Goal: Find specific page/section: Find specific page/section

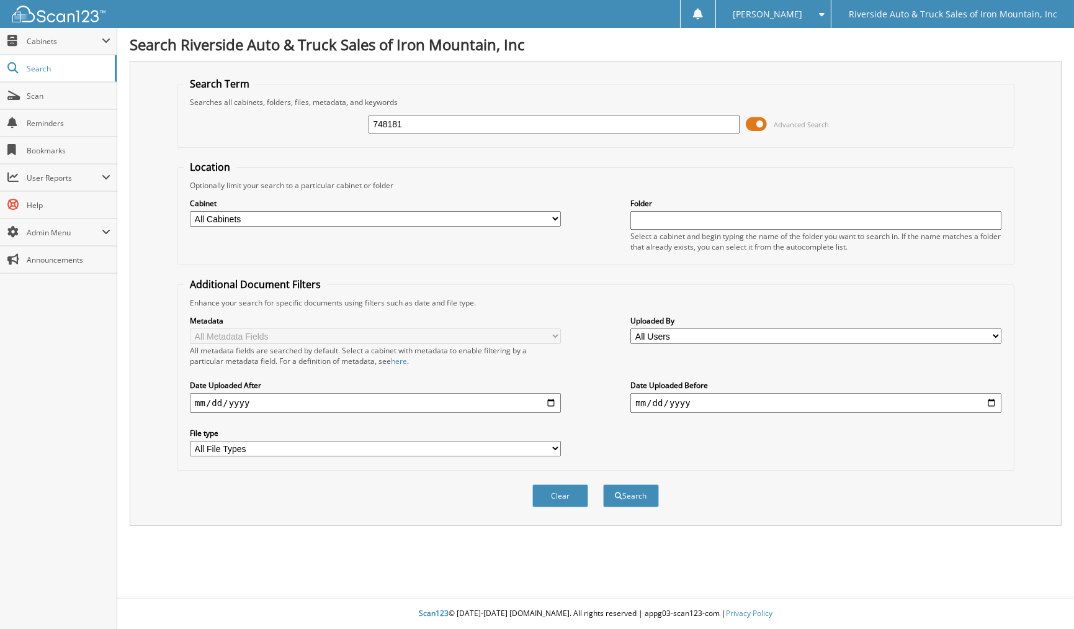
type input "748181"
click at [603, 484] on button "Search" at bounding box center [631, 495] width 56 height 23
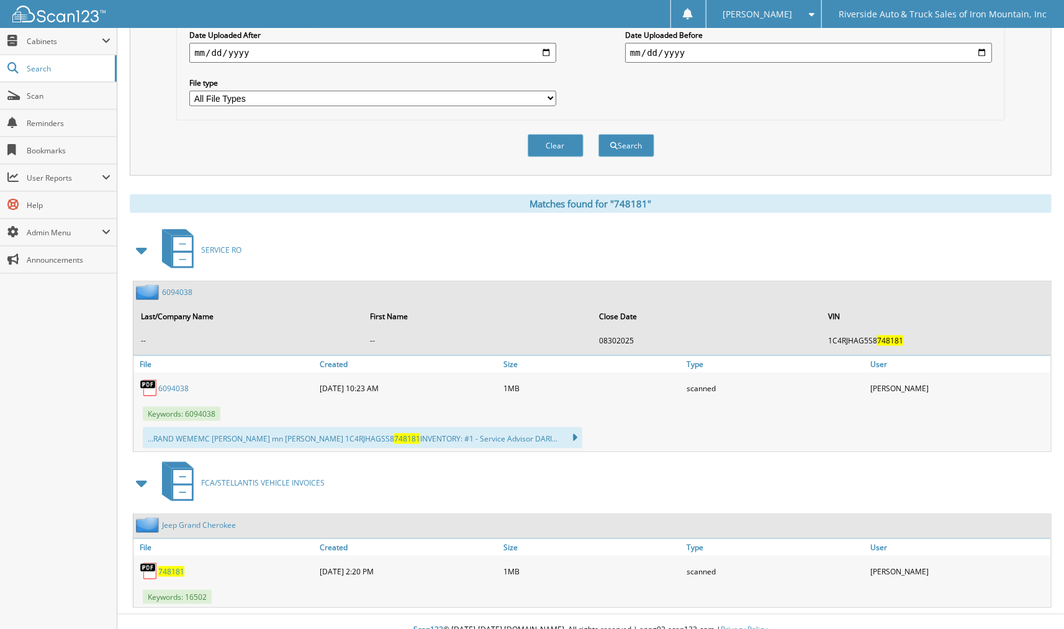
scroll to position [351, 0]
click at [259, 477] on span "FCA/STELLANTIS VEHICLE INVOICES" at bounding box center [262, 482] width 123 height 11
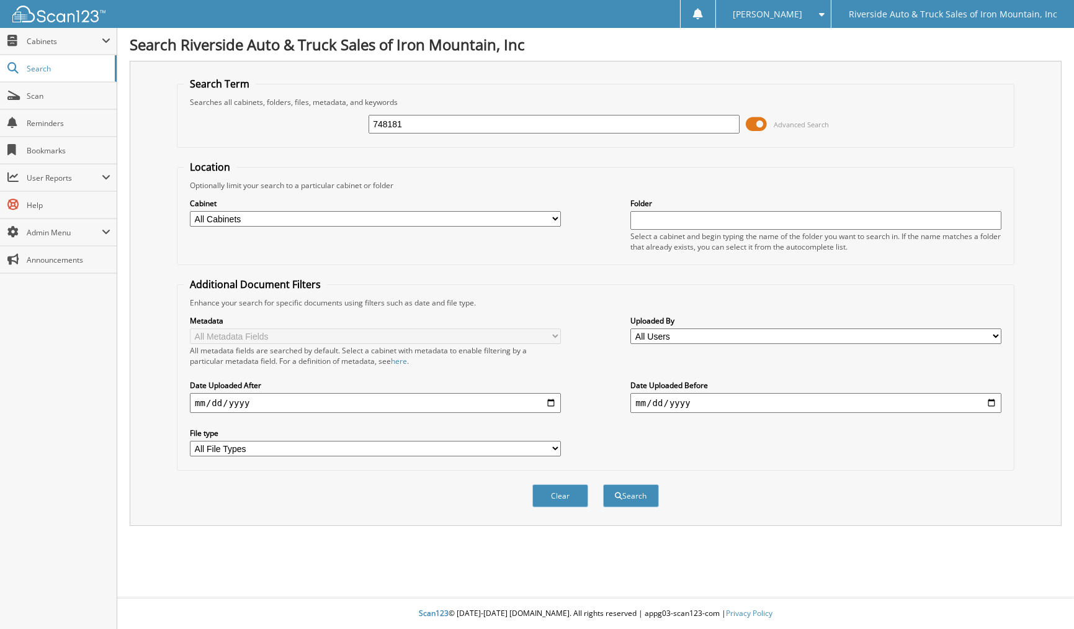
type input "748181"
click at [603, 484] on button "Search" at bounding box center [631, 495] width 56 height 23
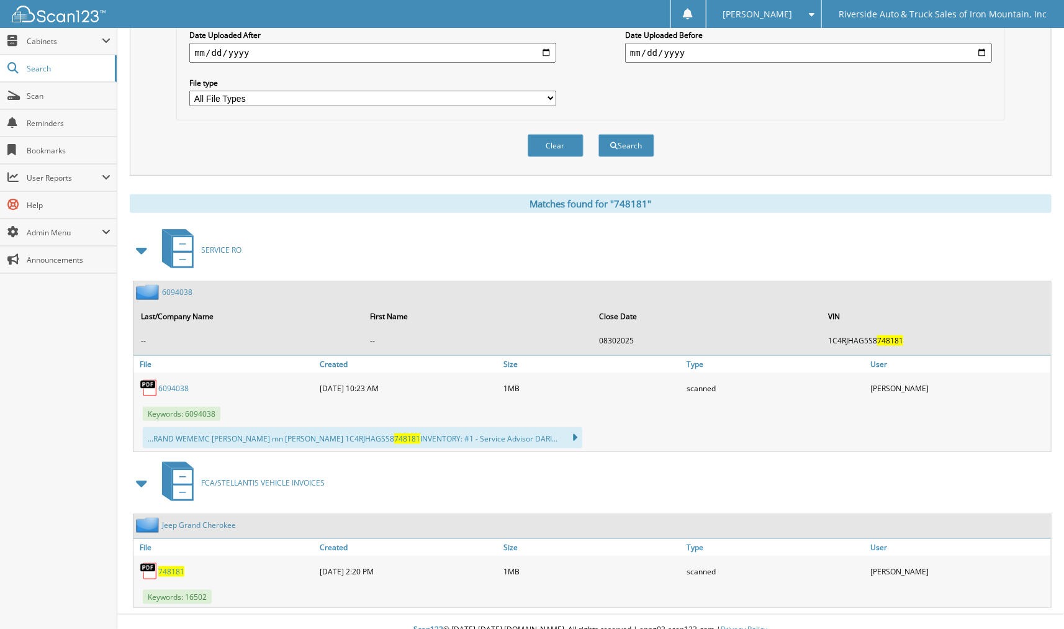
scroll to position [351, 0]
click at [174, 565] on span "748181" at bounding box center [171, 570] width 26 height 11
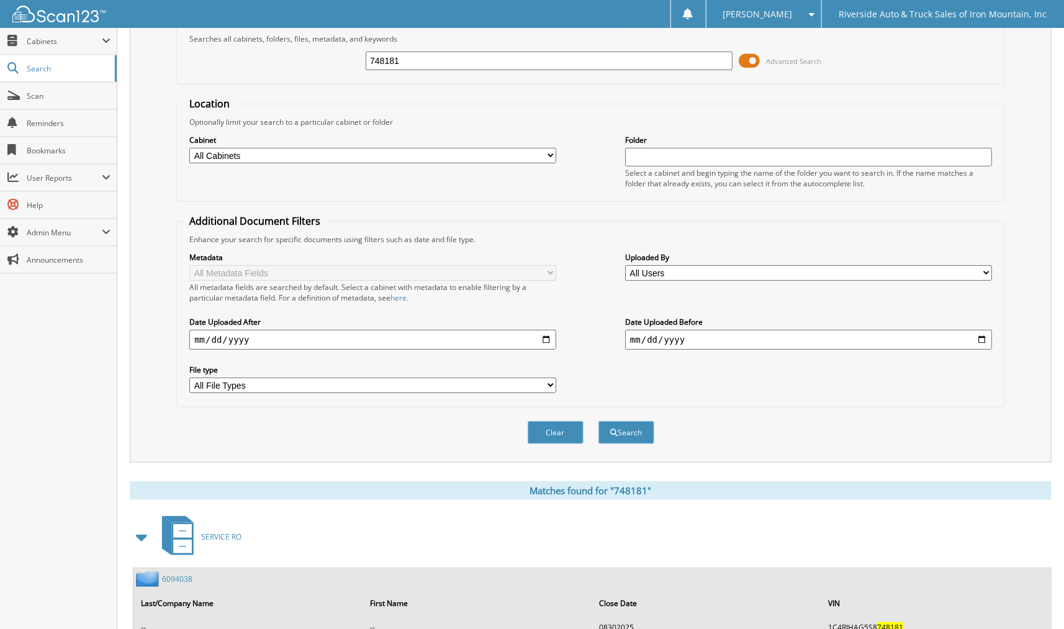
scroll to position [6, 0]
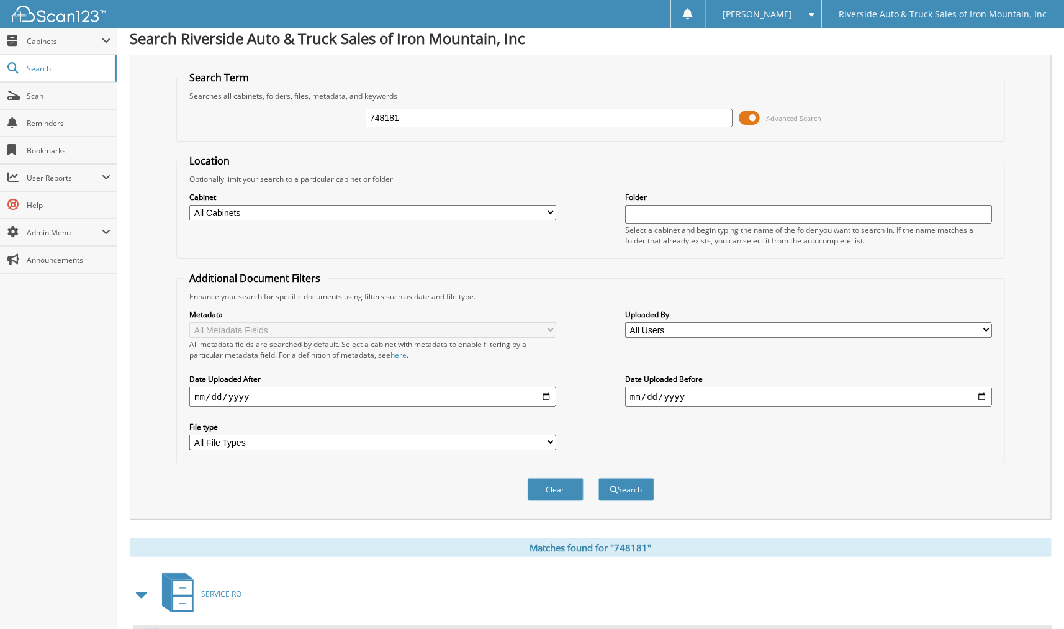
click at [431, 113] on input "748181" at bounding box center [549, 118] width 367 height 19
paste input "152833"
type input "152833"
click at [642, 478] on button "Search" at bounding box center [626, 489] width 56 height 23
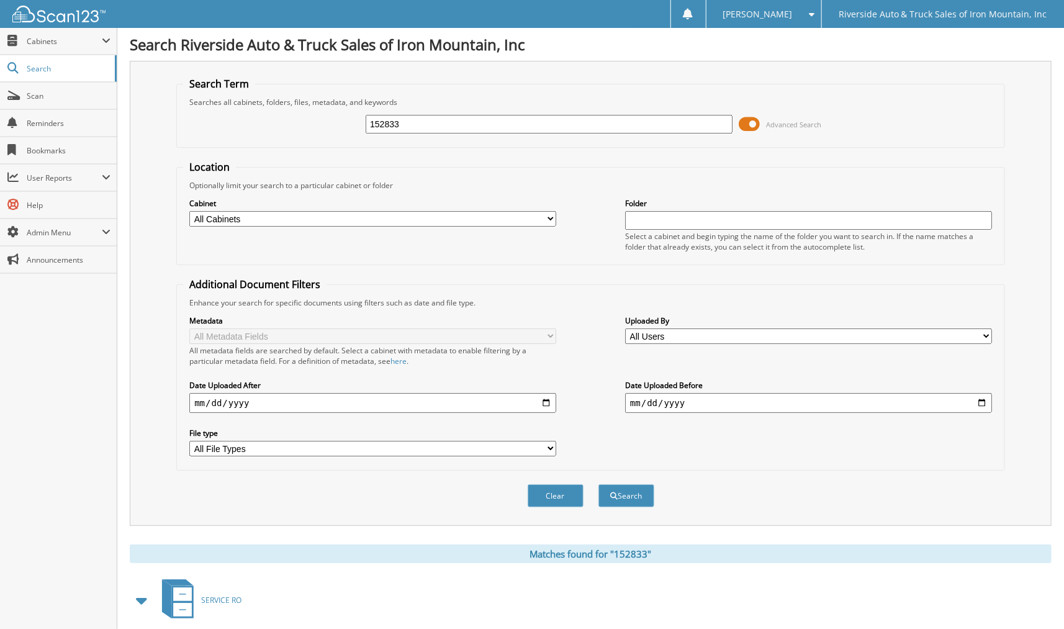
click at [420, 120] on input "152833" at bounding box center [549, 124] width 367 height 19
type input "16505"
click at [598, 484] on button "Search" at bounding box center [626, 495] width 56 height 23
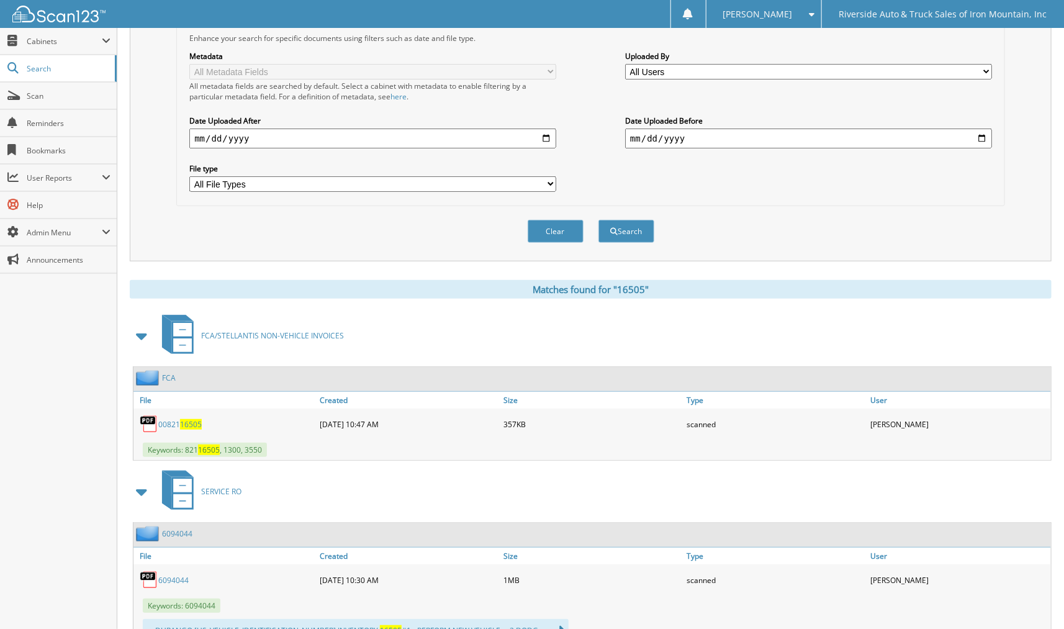
scroll to position [276, 0]
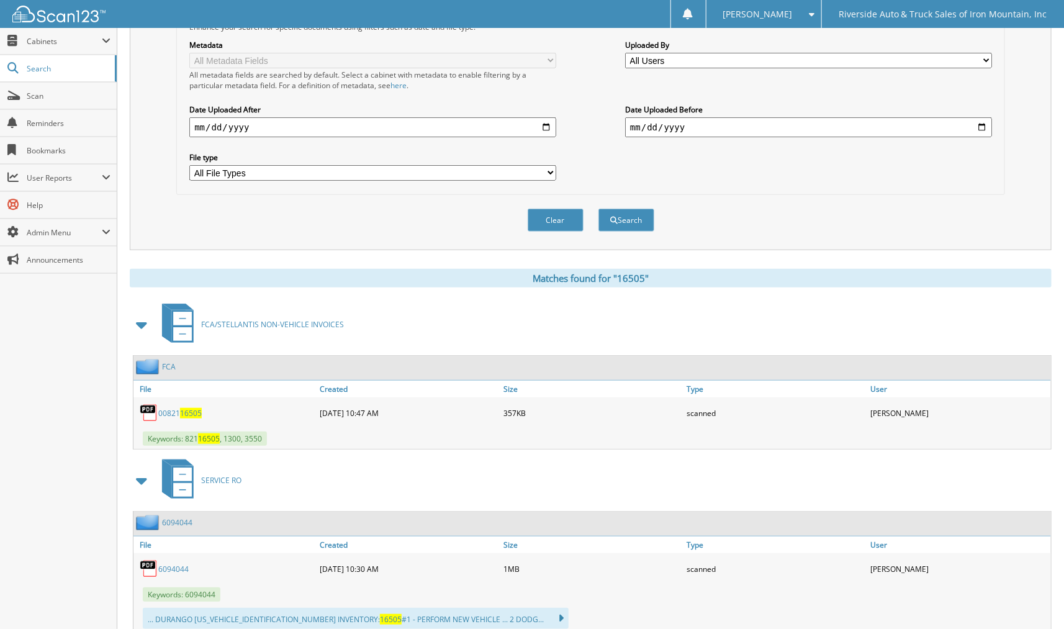
click at [256, 319] on span "FCA/STELLANTIS NON-VEHICLE INVOICES" at bounding box center [272, 324] width 143 height 11
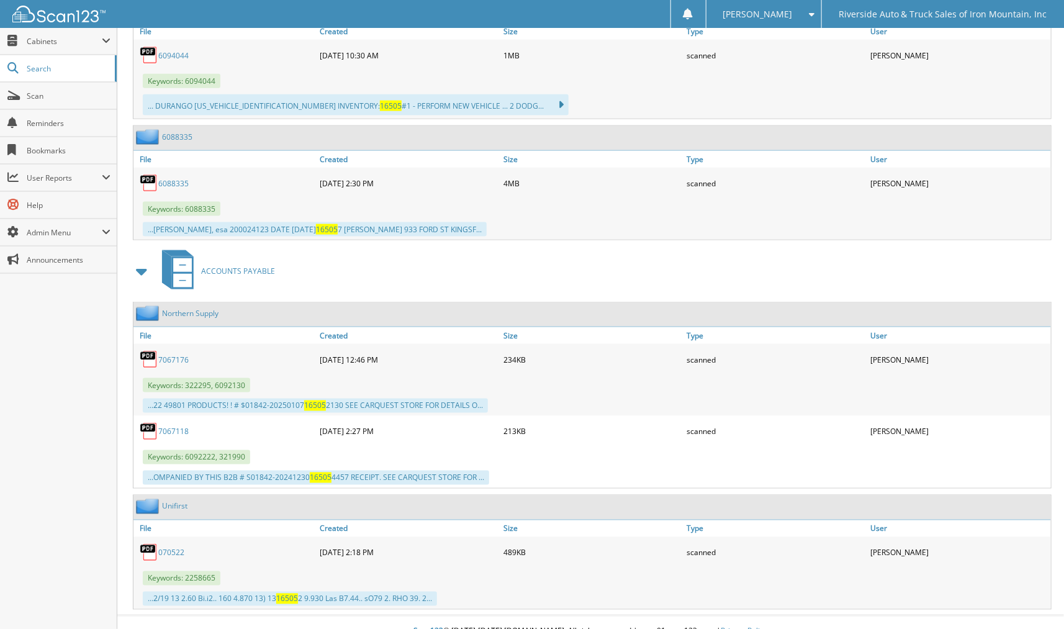
scroll to position [790, 0]
click at [53, 63] on span "Search" at bounding box center [68, 68] width 82 height 11
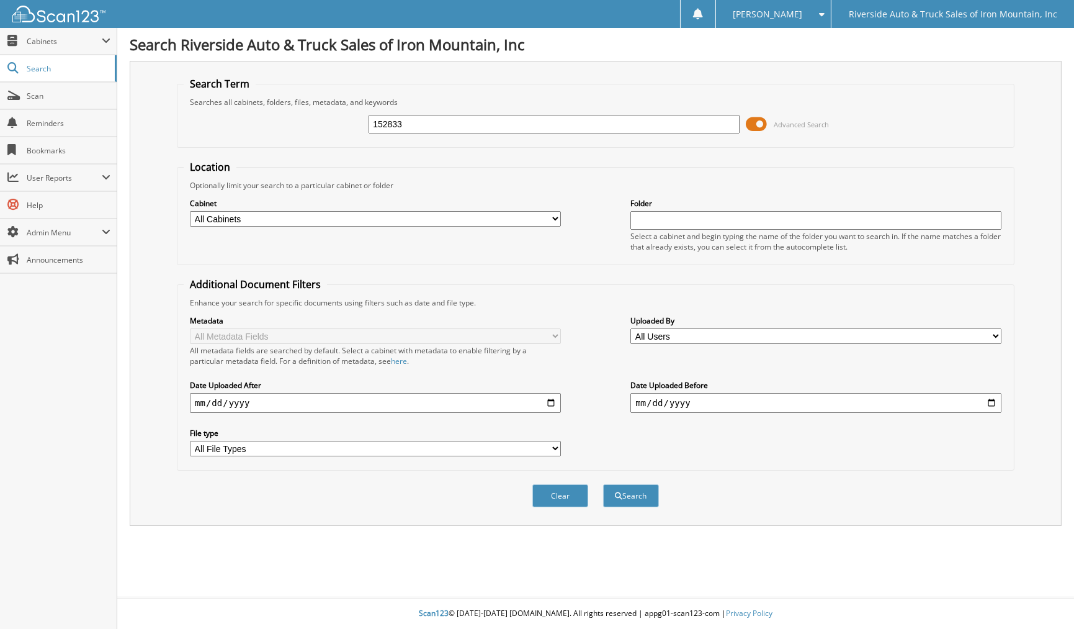
type input "152833"
click at [603, 484] on button "Search" at bounding box center [631, 495] width 56 height 23
